Goal: Transaction & Acquisition: Obtain resource

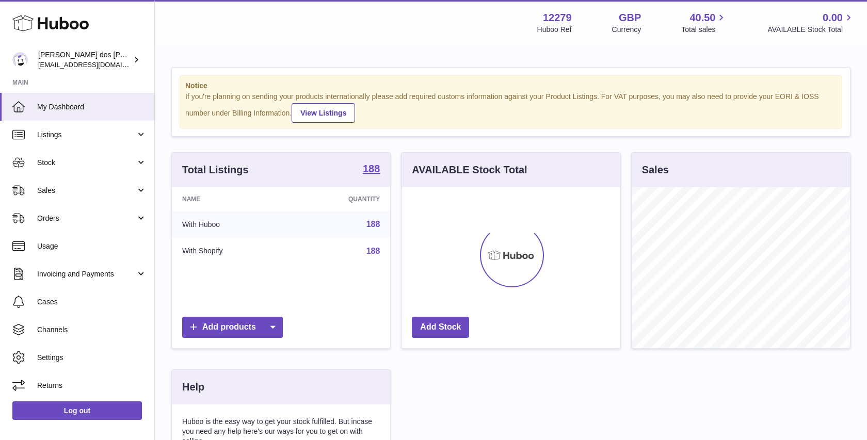
scroll to position [161, 218]
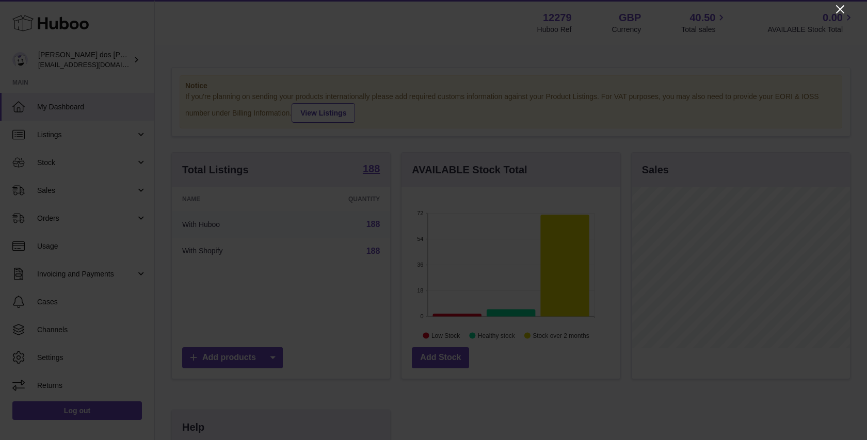
click at [841, 11] on icon "Close" at bounding box center [840, 9] width 12 height 12
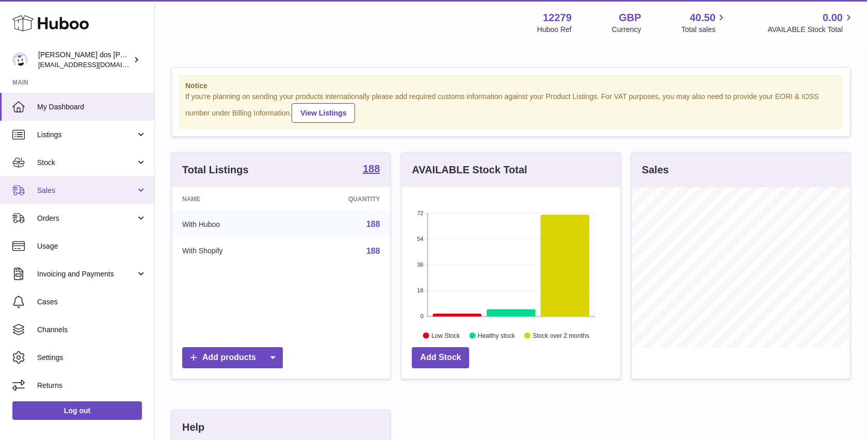
click at [121, 194] on span "Sales" at bounding box center [86, 191] width 99 height 10
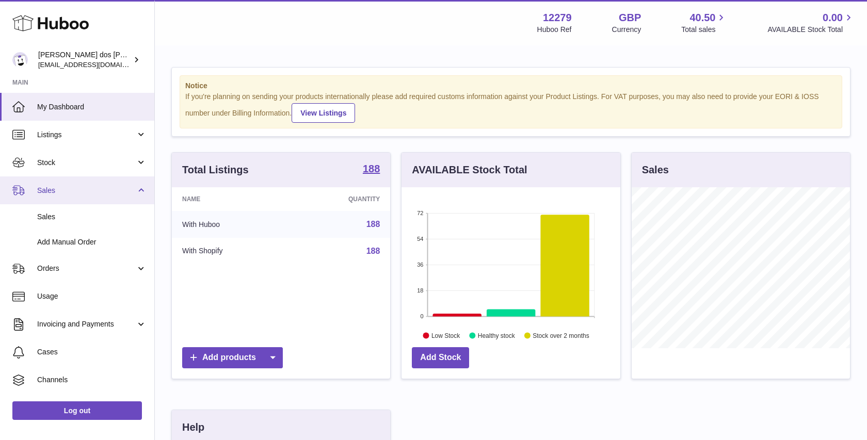
click at [121, 194] on span "Sales" at bounding box center [86, 191] width 99 height 10
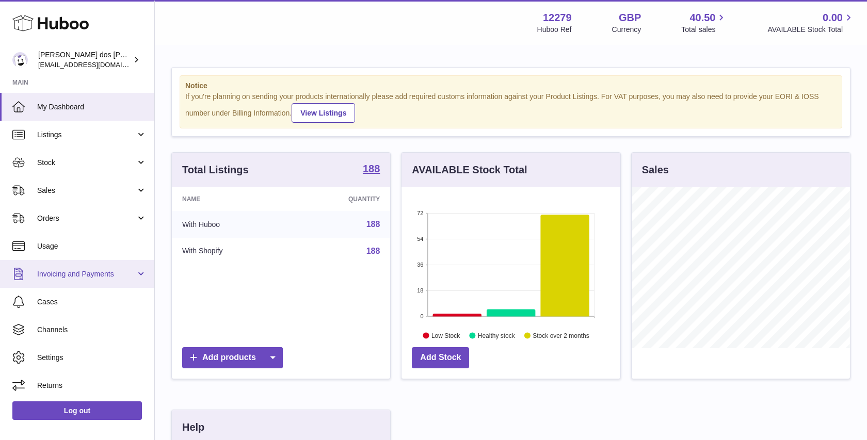
click at [109, 277] on span "Invoicing and Payments" at bounding box center [86, 274] width 99 height 10
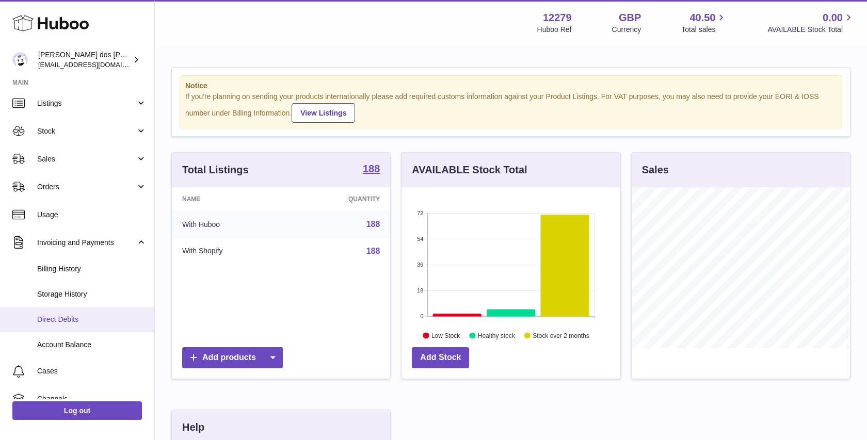
scroll to position [34, 0]
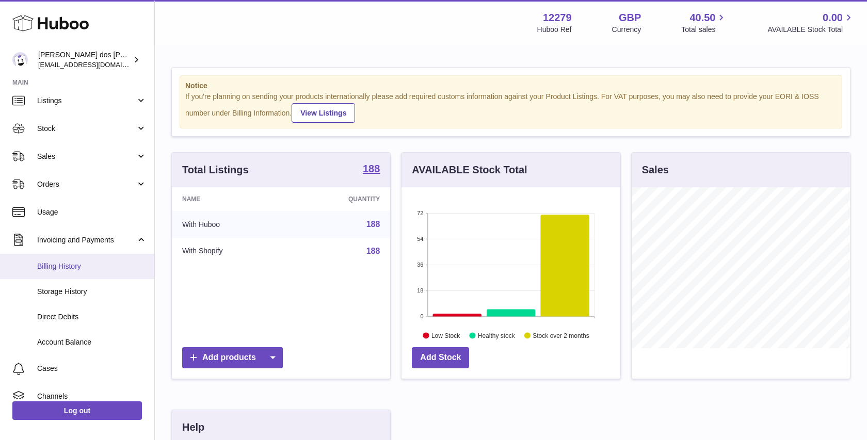
click at [89, 266] on span "Billing History" at bounding box center [91, 267] width 109 height 10
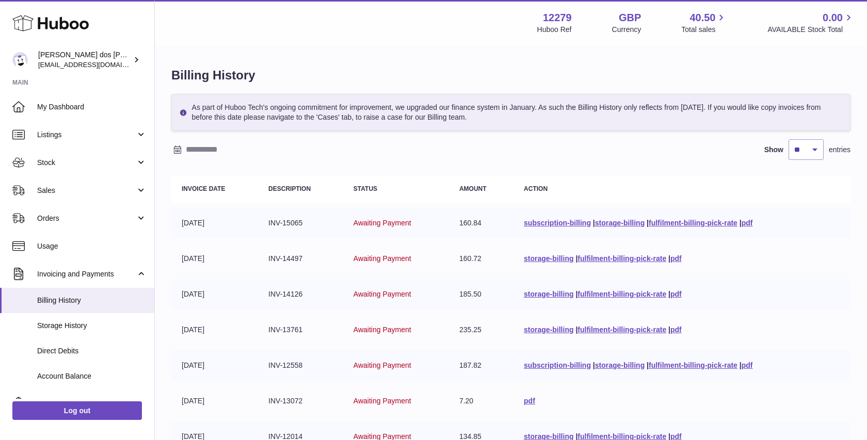
click at [203, 148] on input "text" at bounding box center [266, 149] width 161 height 17
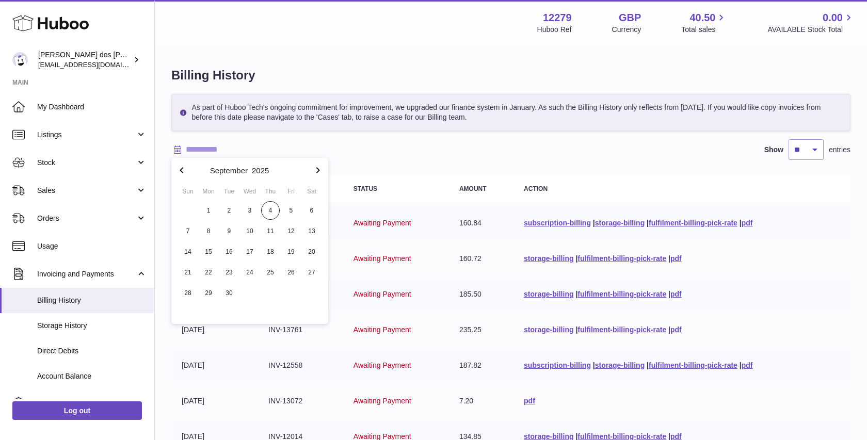
click at [184, 170] on icon "button" at bounding box center [182, 170] width 12 height 12
click at [275, 211] on span "1" at bounding box center [270, 210] width 19 height 19
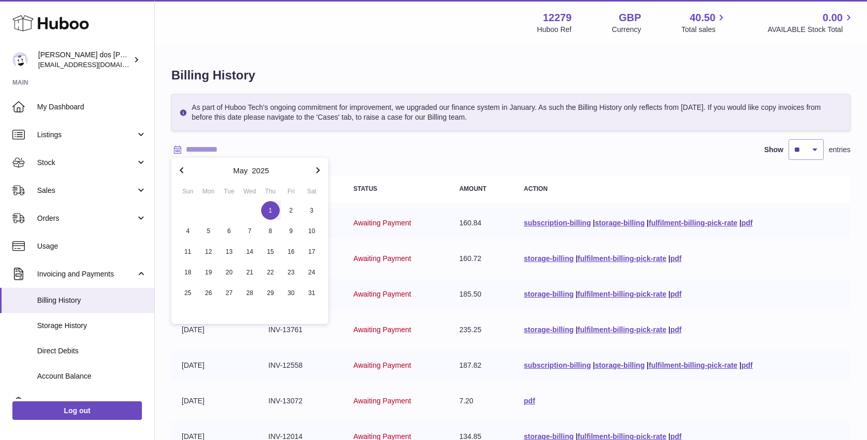
click at [316, 171] on icon "button" at bounding box center [318, 170] width 12 height 12
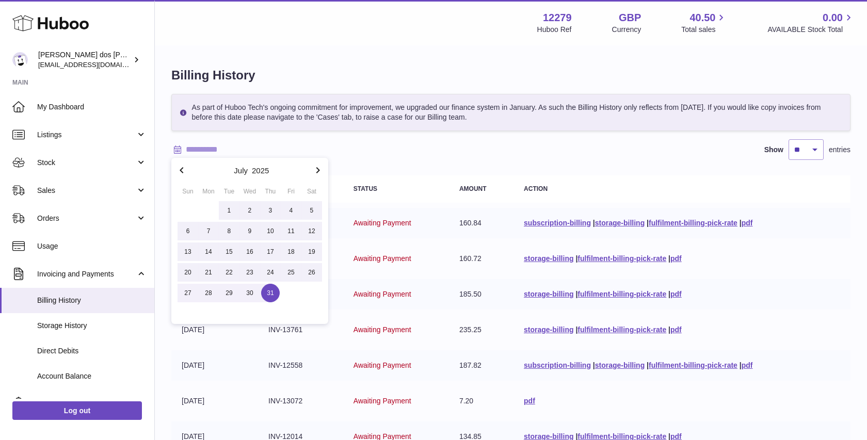
click at [265, 285] on span "31" at bounding box center [270, 293] width 19 height 19
type input "**********"
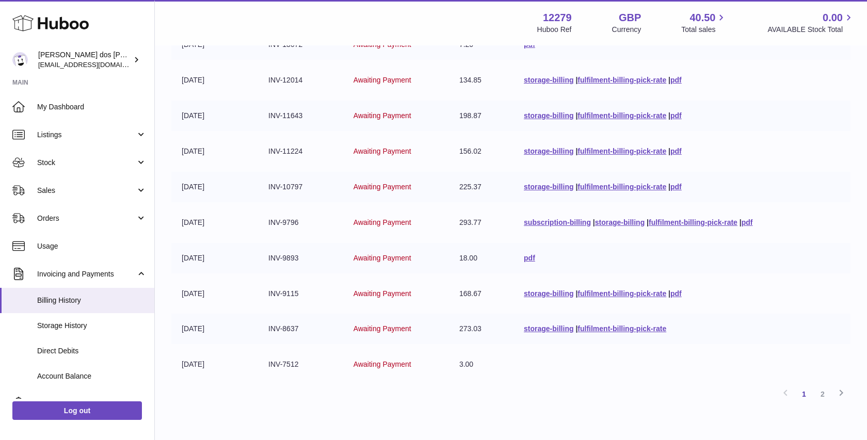
scroll to position [212, 0]
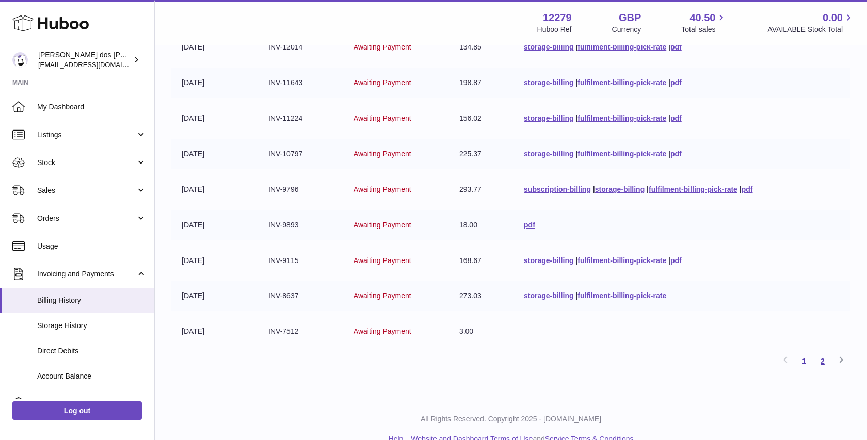
click at [817, 357] on link "2" at bounding box center [823, 361] width 19 height 19
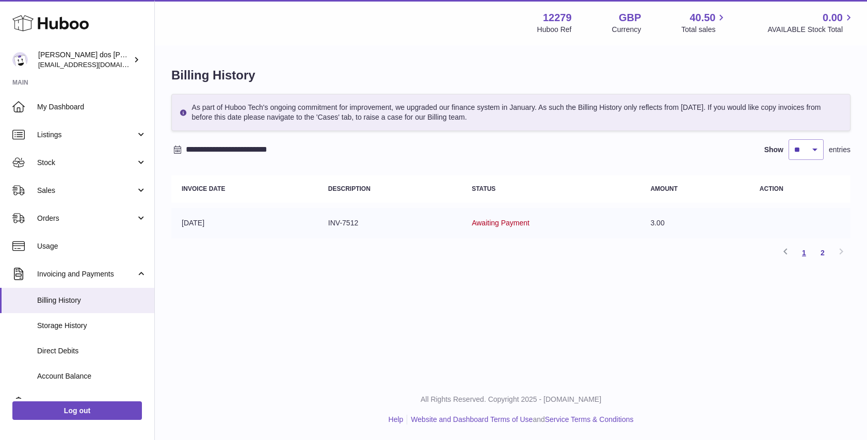
click at [802, 254] on link "1" at bounding box center [804, 253] width 19 height 19
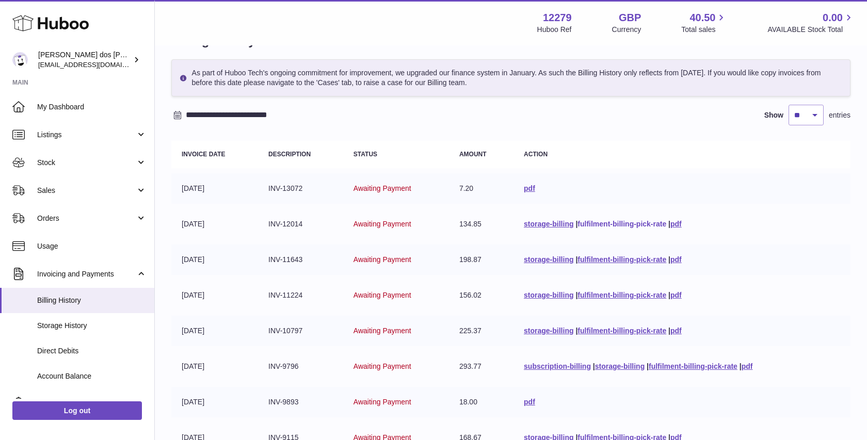
scroll to position [40, 0]
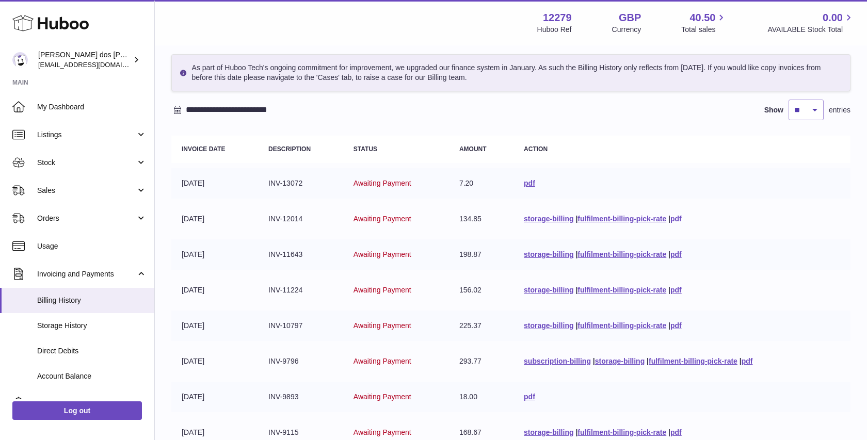
click at [676, 218] on link "pdf" at bounding box center [676, 219] width 11 height 8
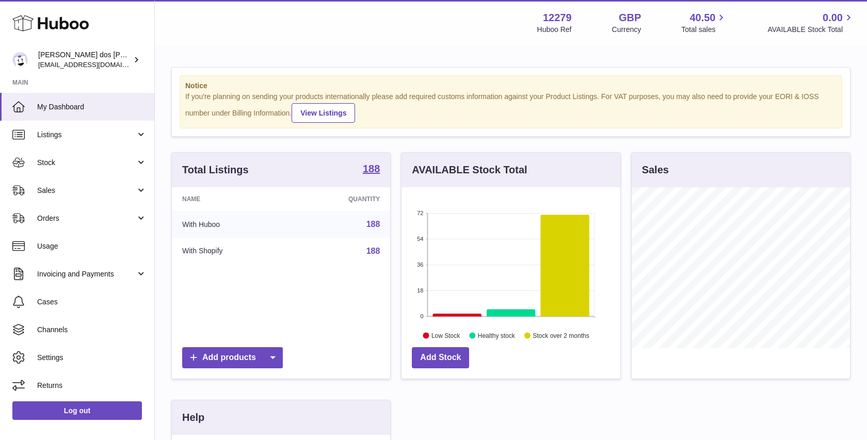
scroll to position [161, 218]
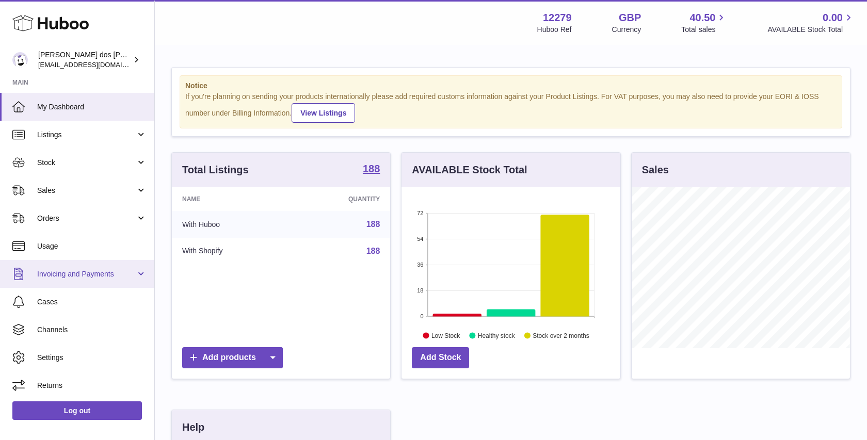
click at [106, 275] on span "Invoicing and Payments" at bounding box center [86, 274] width 99 height 10
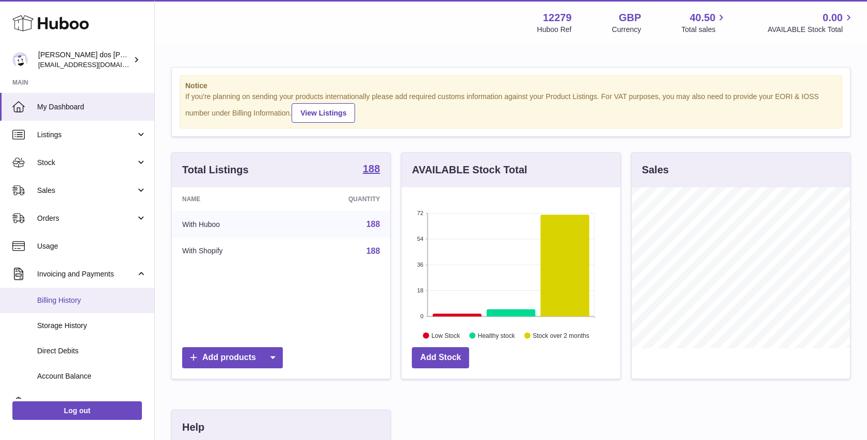
click at [83, 300] on span "Billing History" at bounding box center [91, 301] width 109 height 10
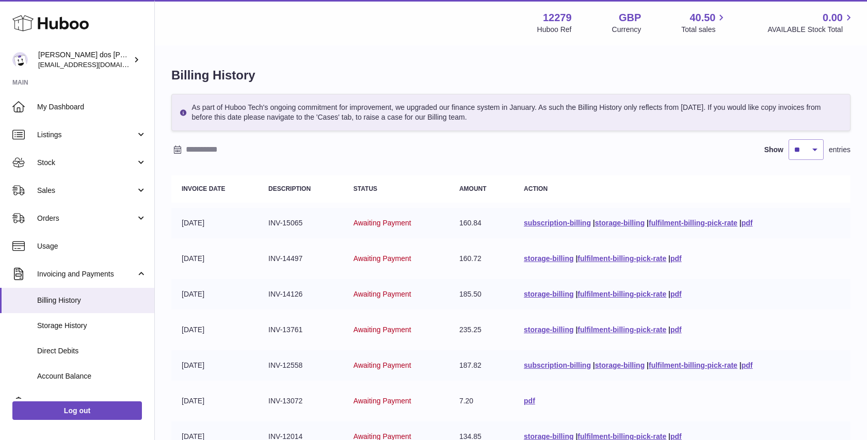
click at [222, 153] on input "text" at bounding box center [266, 149] width 161 height 17
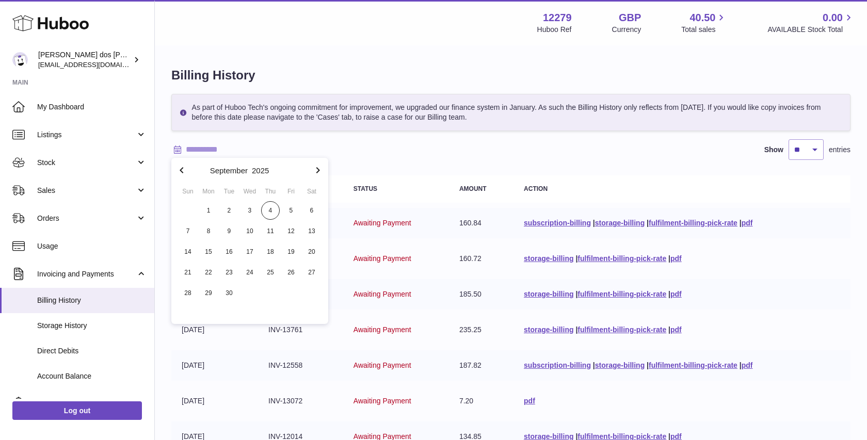
click at [180, 167] on icon "button" at bounding box center [182, 170] width 12 height 12
click at [184, 172] on icon "button" at bounding box center [182, 170] width 12 height 12
click at [270, 210] on span "1" at bounding box center [270, 210] width 19 height 19
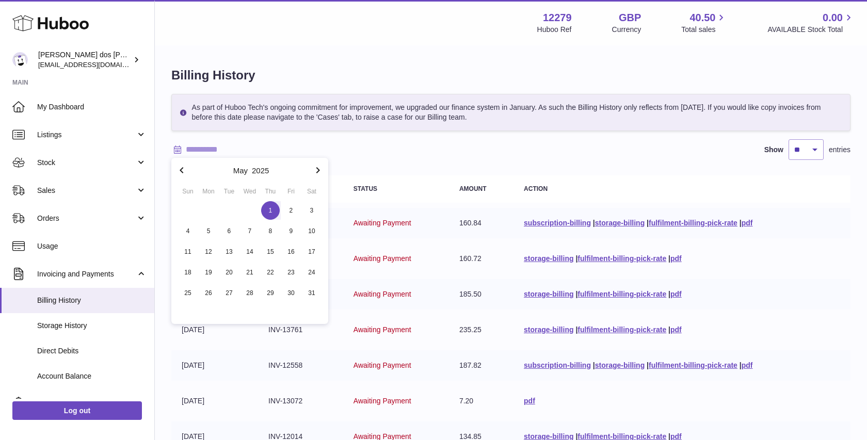
click at [322, 167] on icon "button" at bounding box center [318, 170] width 12 height 12
click at [324, 167] on icon "button" at bounding box center [318, 170] width 12 height 12
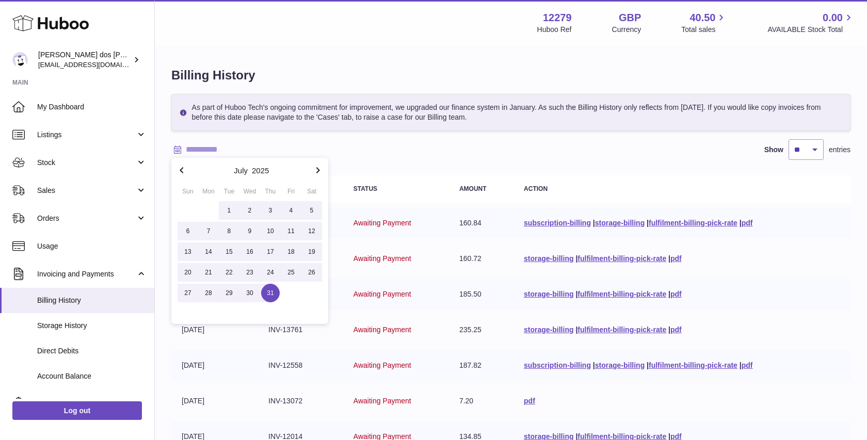
click at [268, 292] on span "31" at bounding box center [270, 293] width 19 height 19
type input "**********"
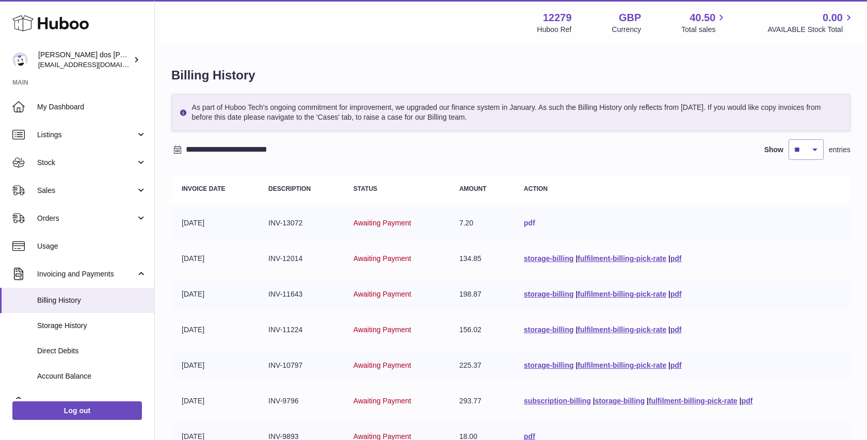
click at [525, 225] on link "pdf" at bounding box center [529, 223] width 11 height 8
click at [672, 259] on link "pdf" at bounding box center [676, 258] width 11 height 8
click at [679, 294] on link "pdf" at bounding box center [676, 294] width 11 height 8
click at [678, 329] on link "pdf" at bounding box center [676, 330] width 11 height 8
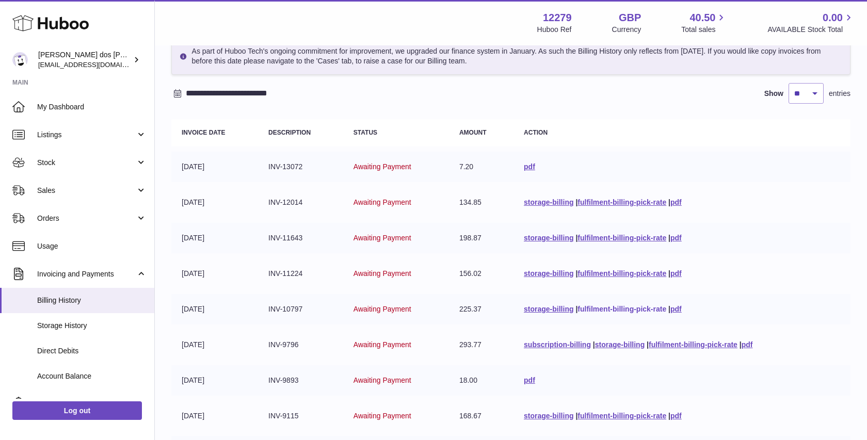
scroll to position [57, 0]
click at [675, 308] on link "pdf" at bounding box center [676, 309] width 11 height 8
click at [749, 343] on link "pdf" at bounding box center [747, 344] width 11 height 8
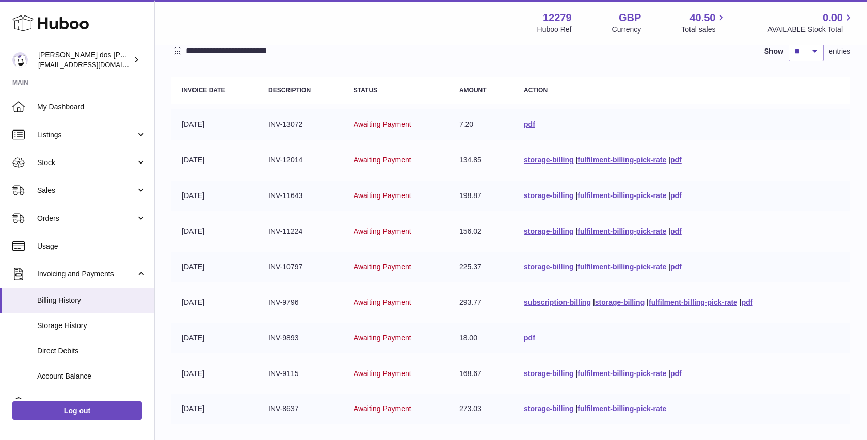
scroll to position [105, 0]
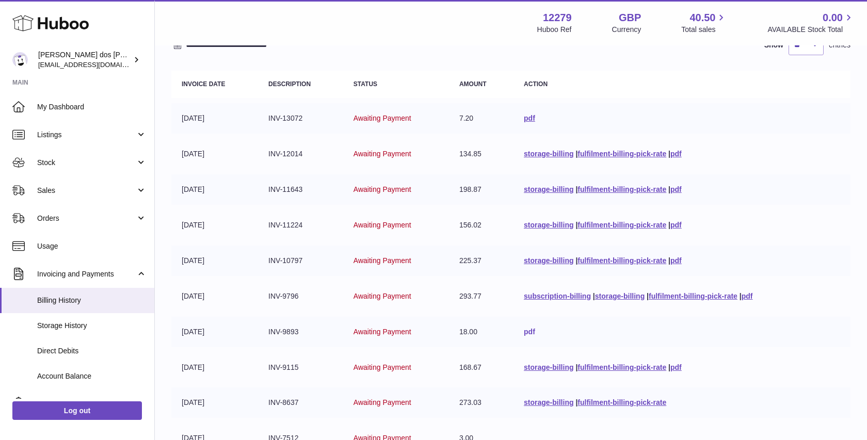
click at [524, 328] on link "pdf" at bounding box center [529, 332] width 11 height 8
click at [677, 369] on link "pdf" at bounding box center [676, 367] width 11 height 8
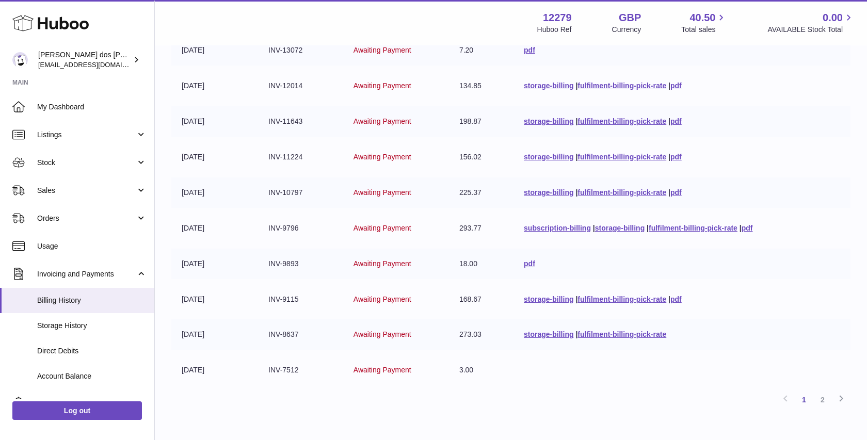
scroll to position [174, 0]
click at [707, 324] on td "storage-billing | fulfilment-billing-pick-rate" at bounding box center [682, 333] width 337 height 30
click at [625, 334] on link "fulfilment-billing-pick-rate" at bounding box center [622, 333] width 89 height 8
click at [821, 396] on link "2" at bounding box center [823, 399] width 19 height 19
